Goal: Find specific page/section: Find specific page/section

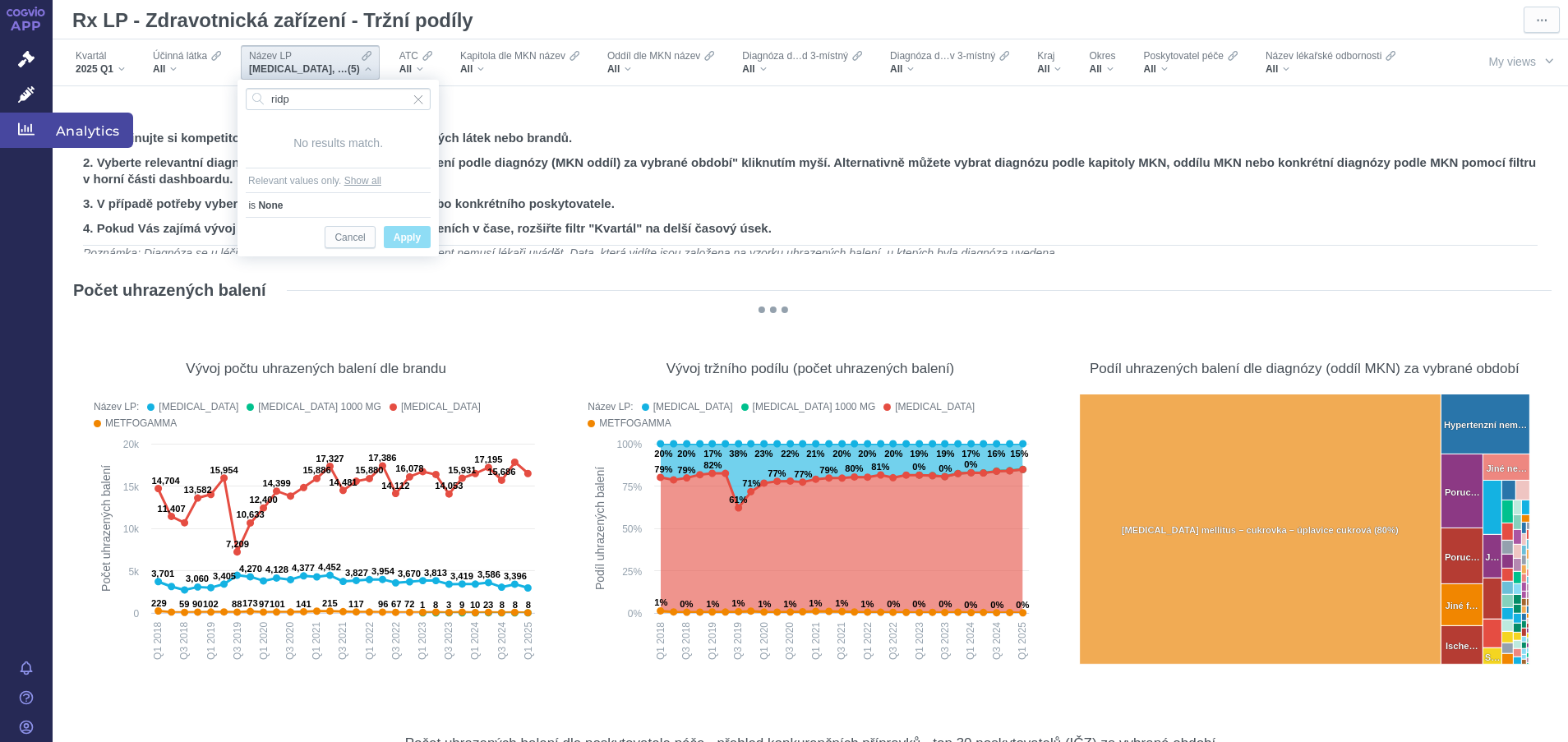
click at [21, 130] on icon at bounding box center [26, 129] width 17 height 17
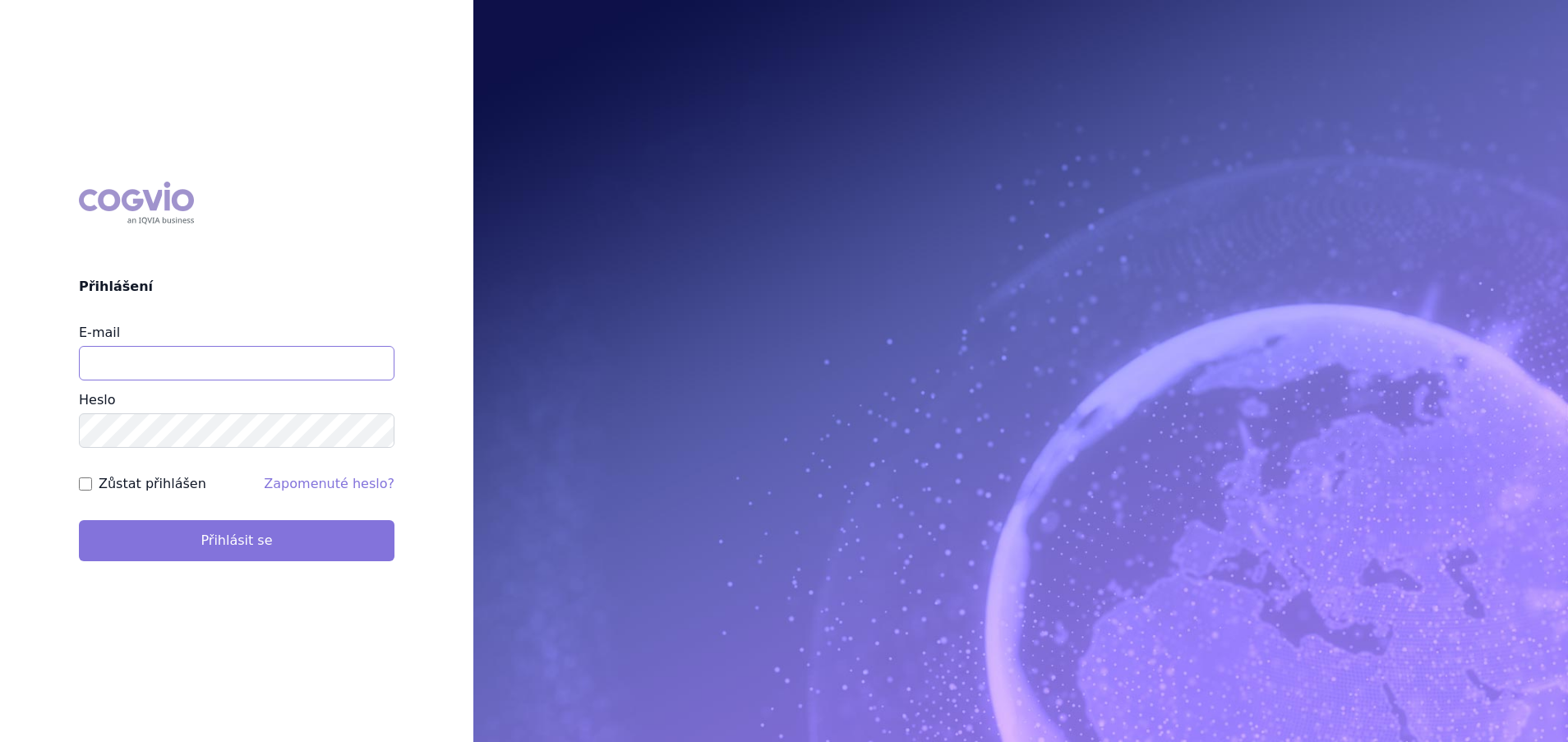
type input "[EMAIL_ADDRESS][DOMAIN_NAME]"
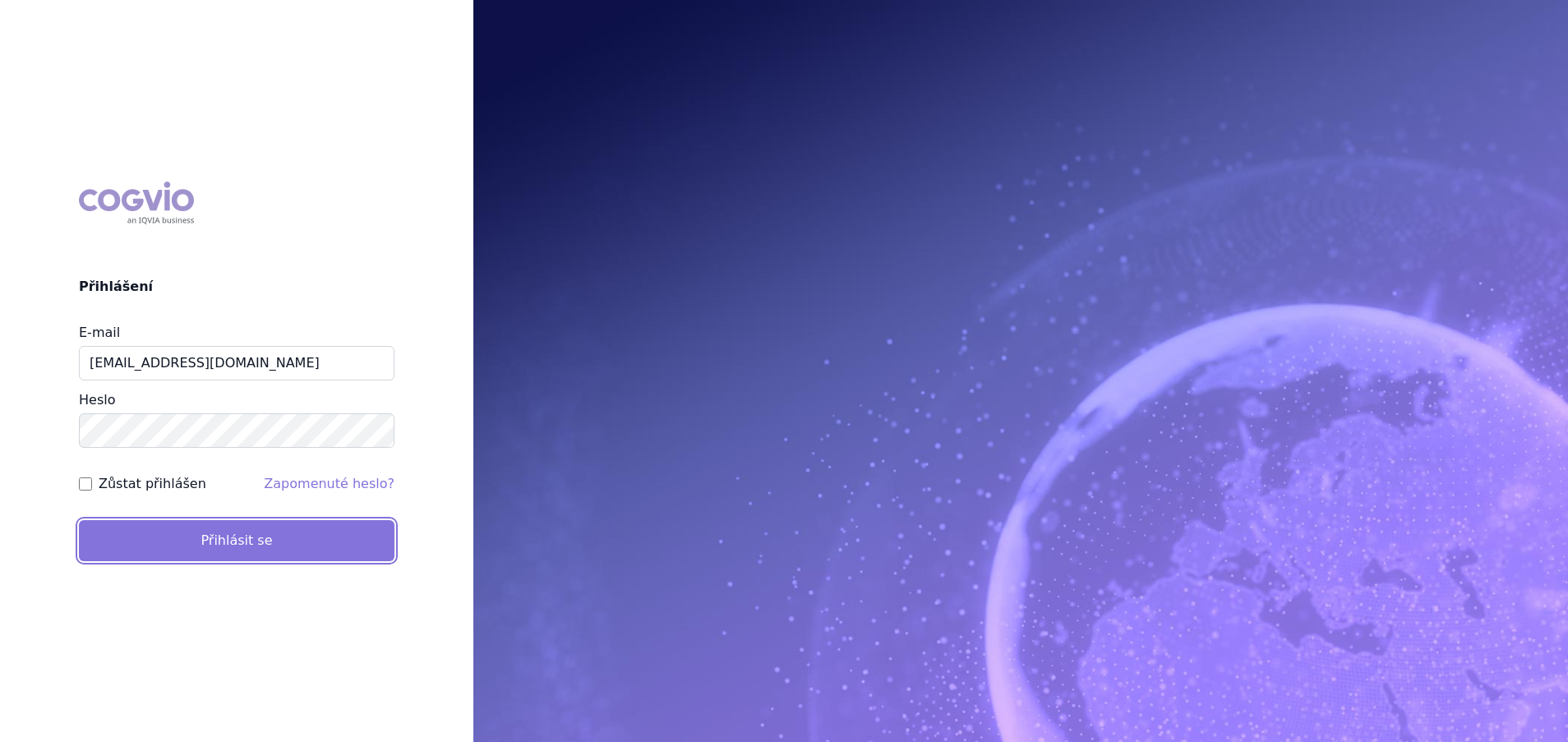
click at [312, 540] on button "Přihlásit se" at bounding box center [237, 540] width 315 height 41
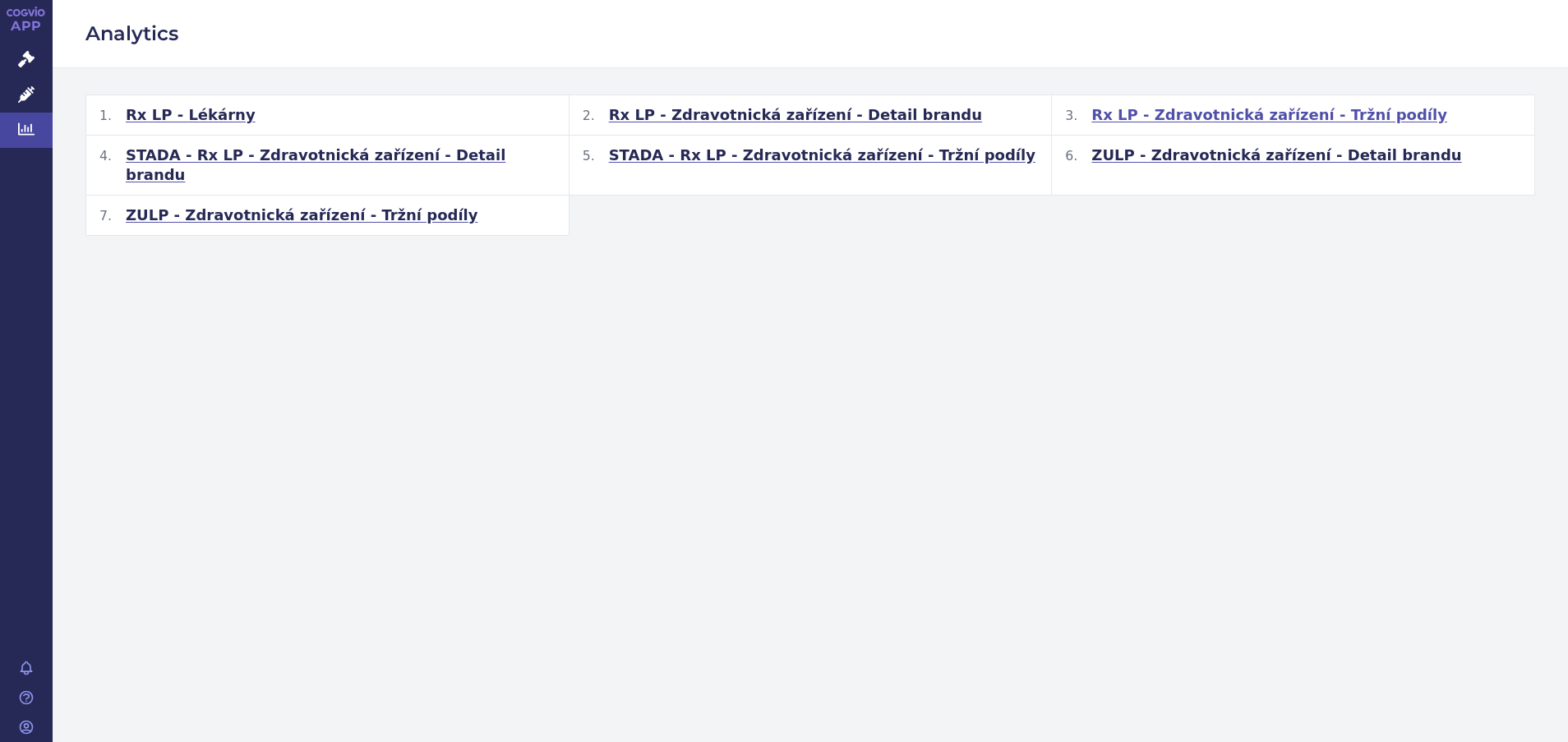
click at [1227, 118] on span "Rx LP - Zdravotnická zařízení - Tržní podíly" at bounding box center [1269, 115] width 356 height 19
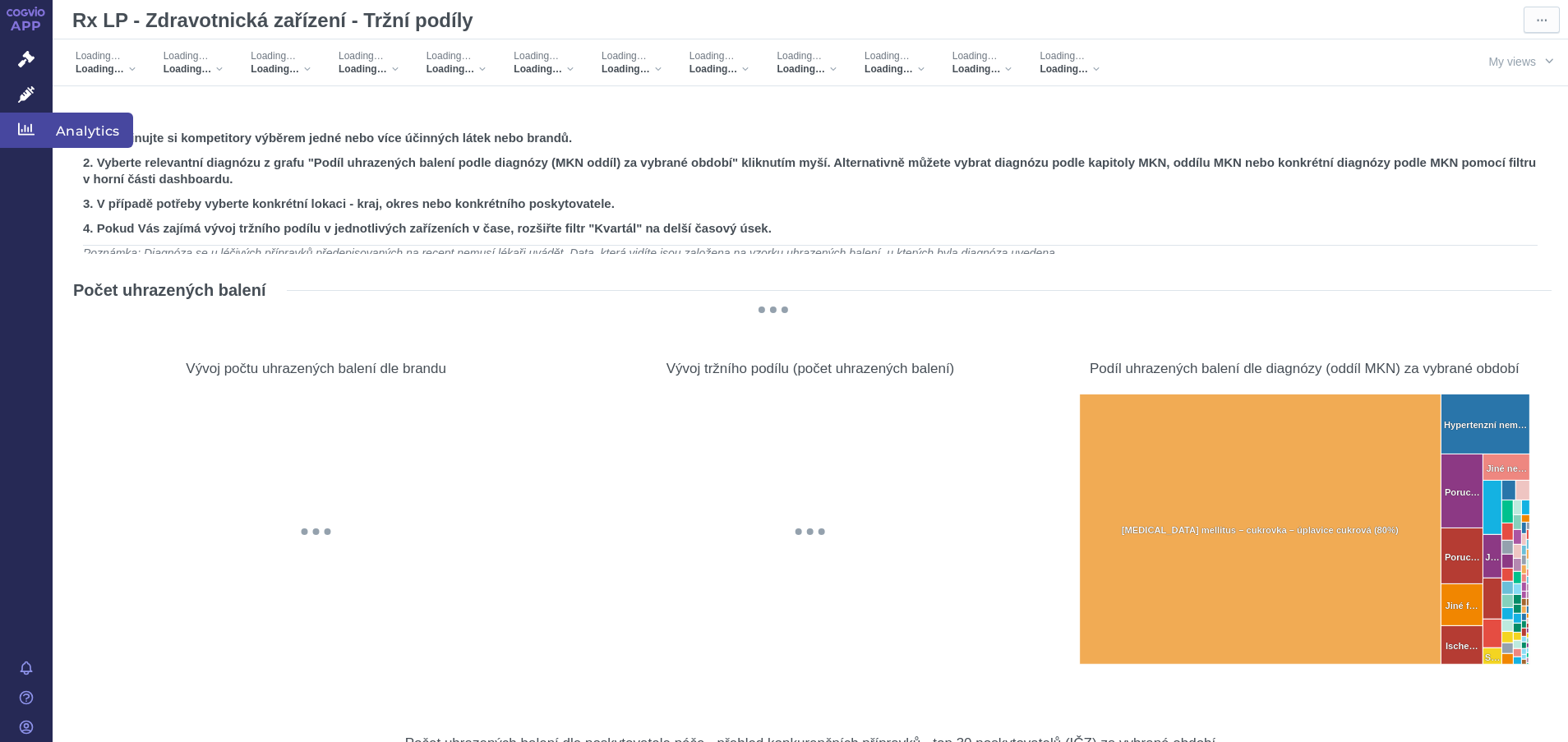
click at [18, 129] on icon at bounding box center [26, 130] width 17 height 13
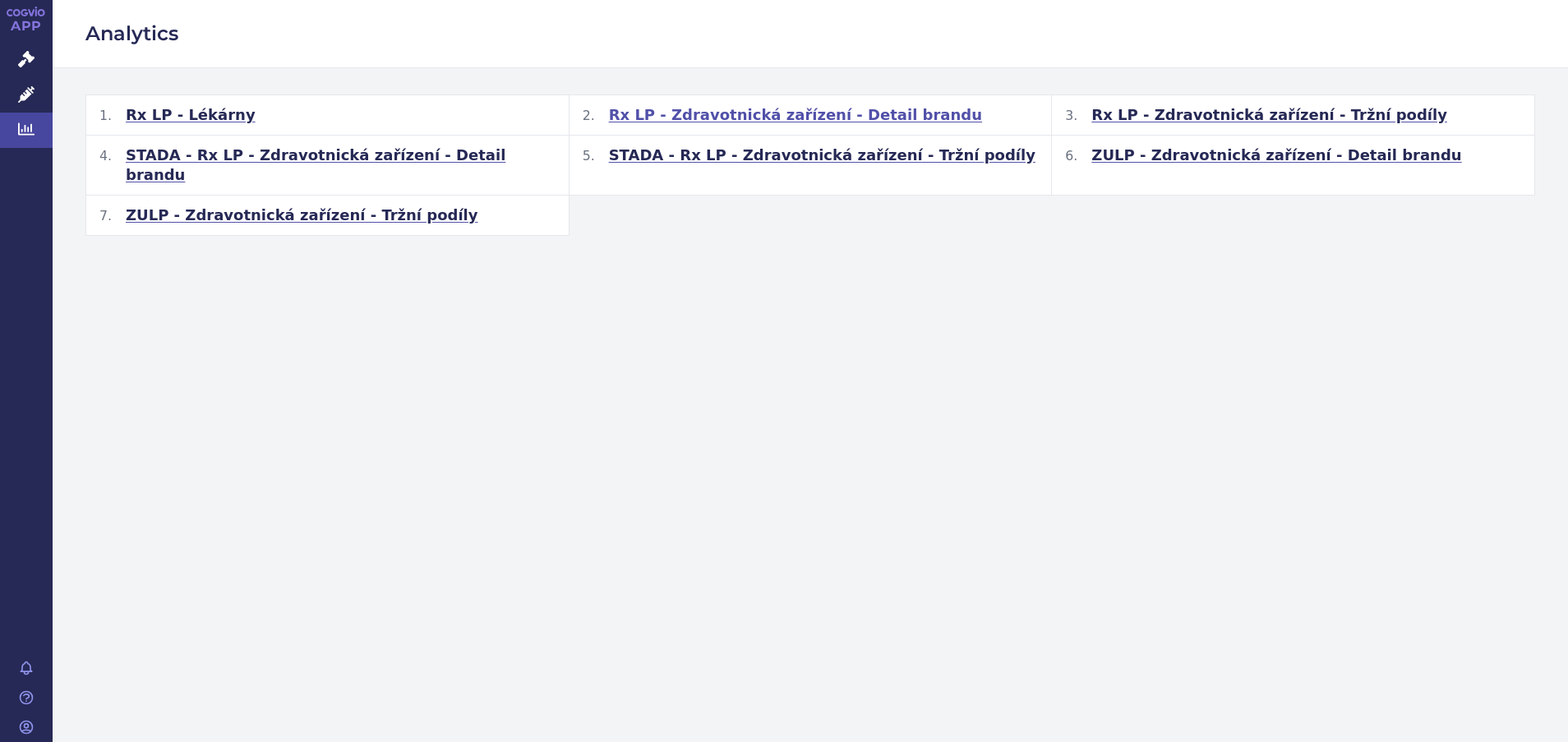
click at [717, 110] on span "Rx LP - Zdravotnická zařízení - Detail brandu" at bounding box center [795, 115] width 373 height 19
